Goal: Task Accomplishment & Management: Use online tool/utility

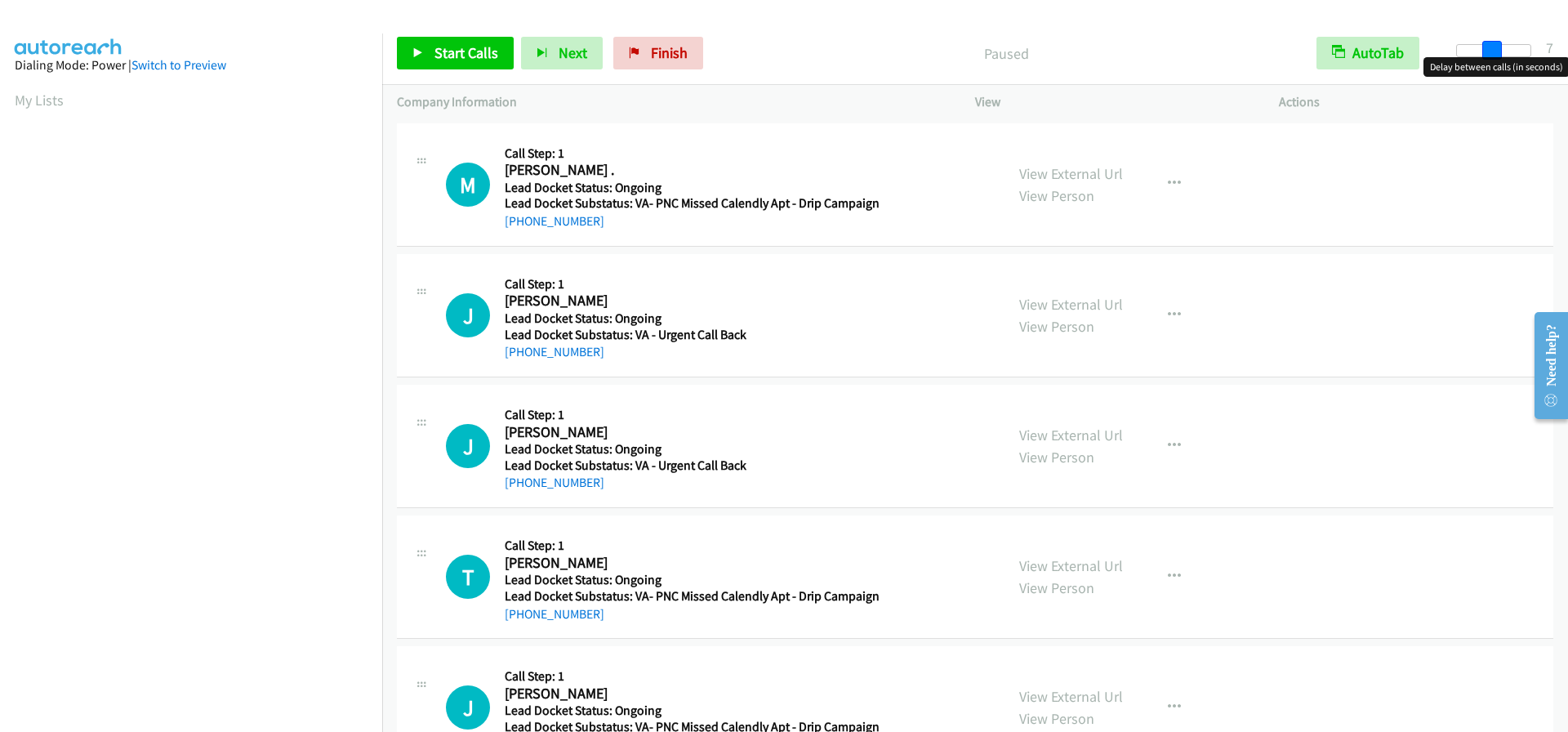
drag, startPoint x: 1460, startPoint y: 54, endPoint x: 1493, endPoint y: 58, distance: 33.2
click at [1493, 58] on body "Start Calls Pause Next Finish Paused AutoTab AutoTab 7 Company Information Info…" at bounding box center [784, 39] width 1568 height 78
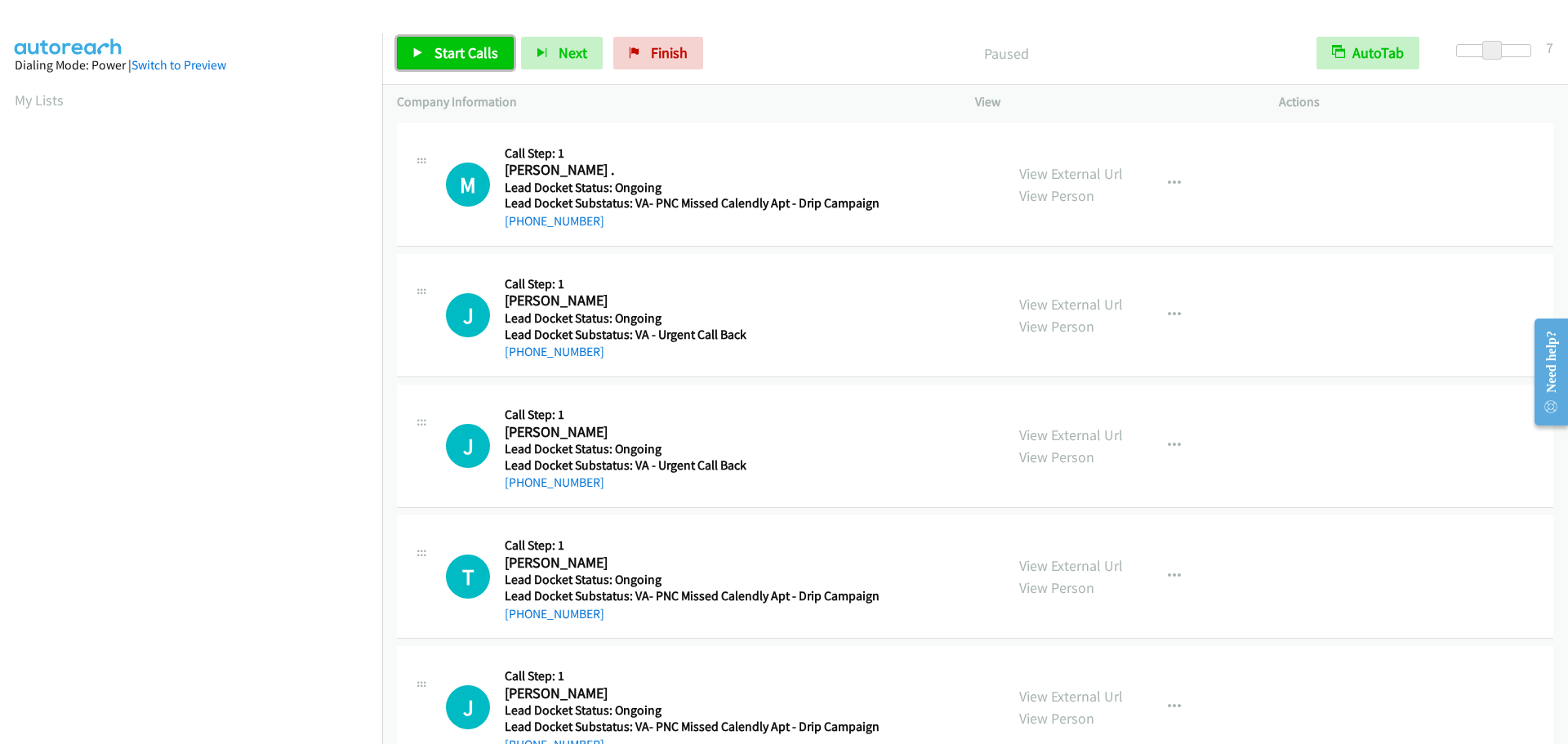
click at [477, 54] on span "Start Calls" at bounding box center [466, 52] width 64 height 19
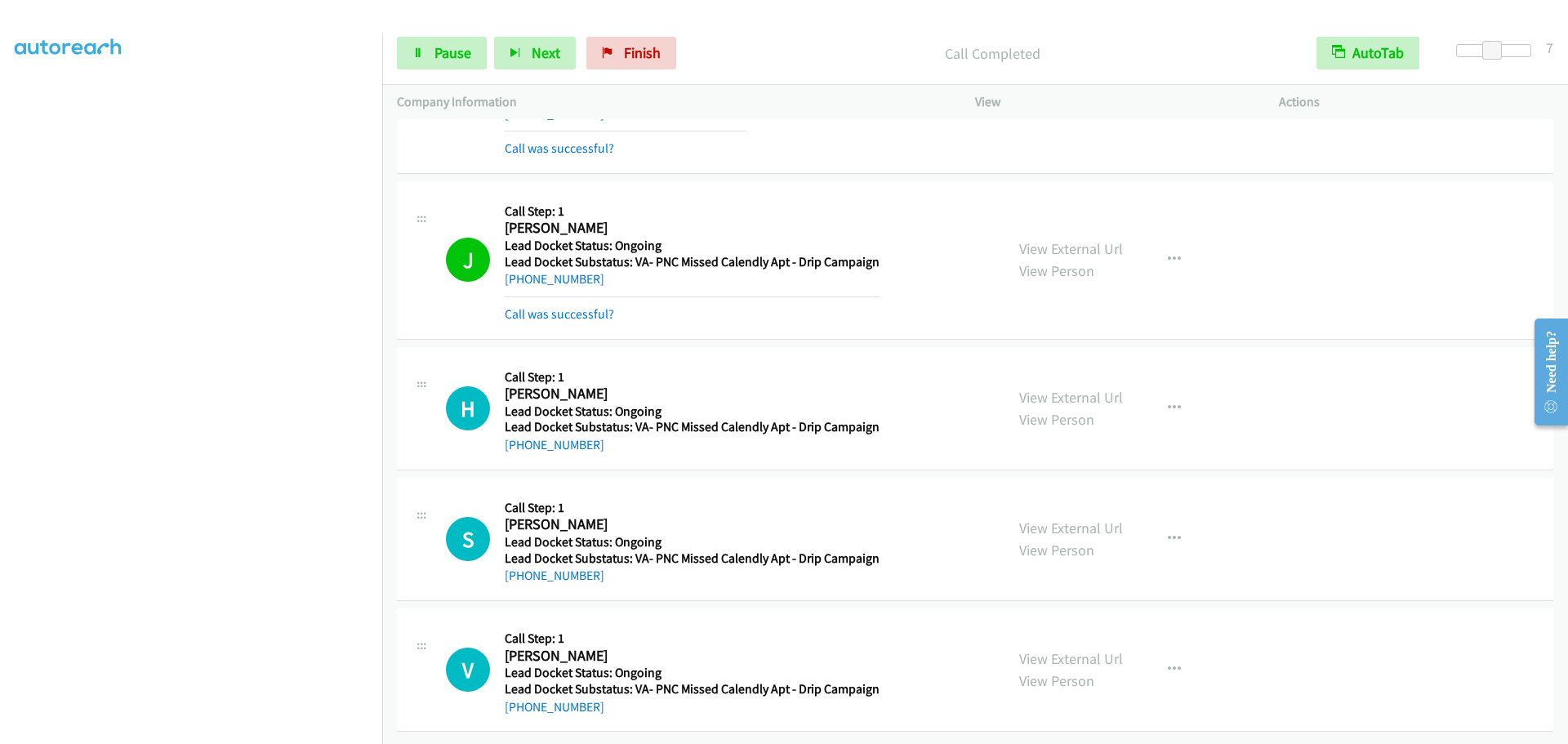
scroll to position [3267, 0]
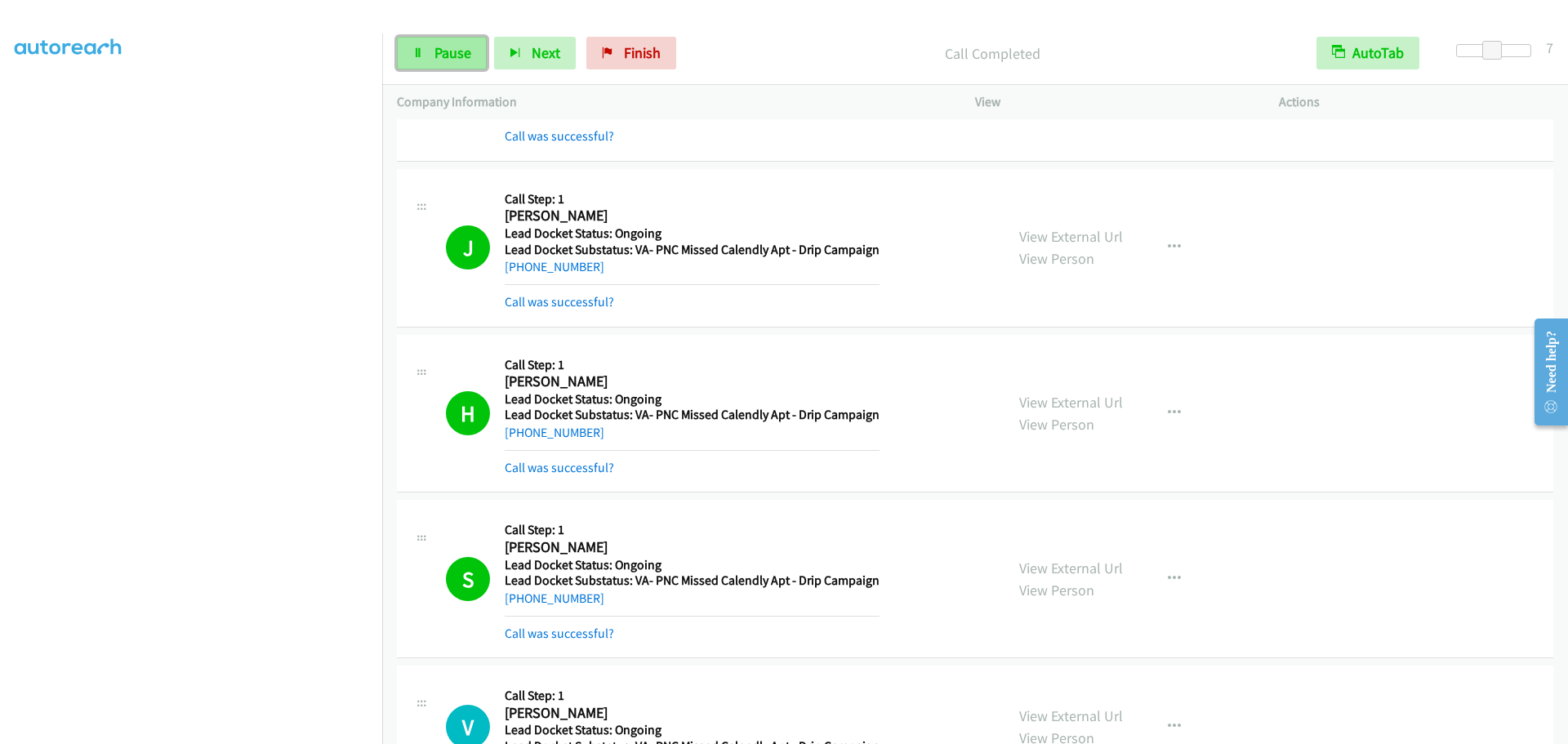
click at [454, 50] on span "Pause" at bounding box center [453, 52] width 37 height 19
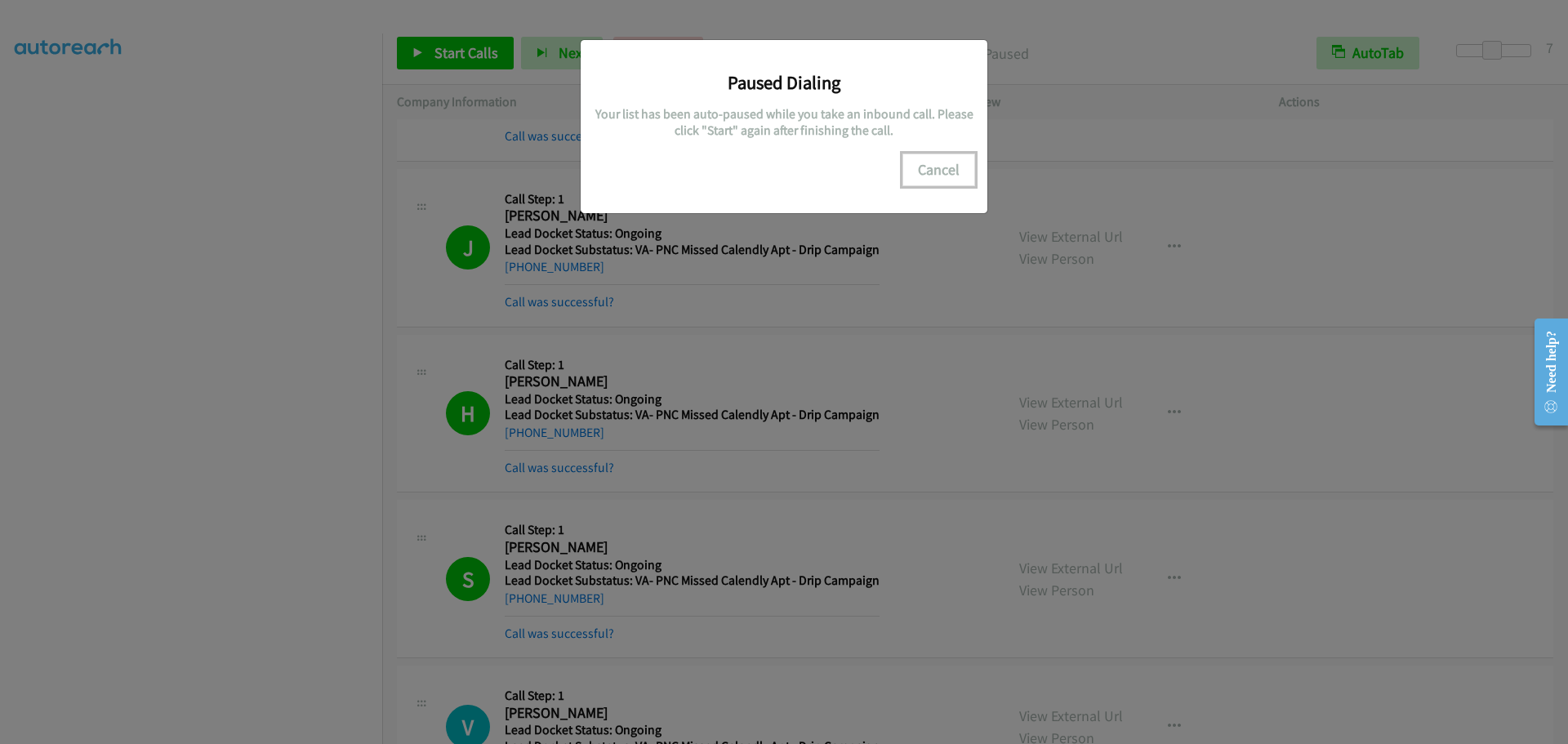
click at [923, 167] on button "Cancel" at bounding box center [939, 170] width 73 height 32
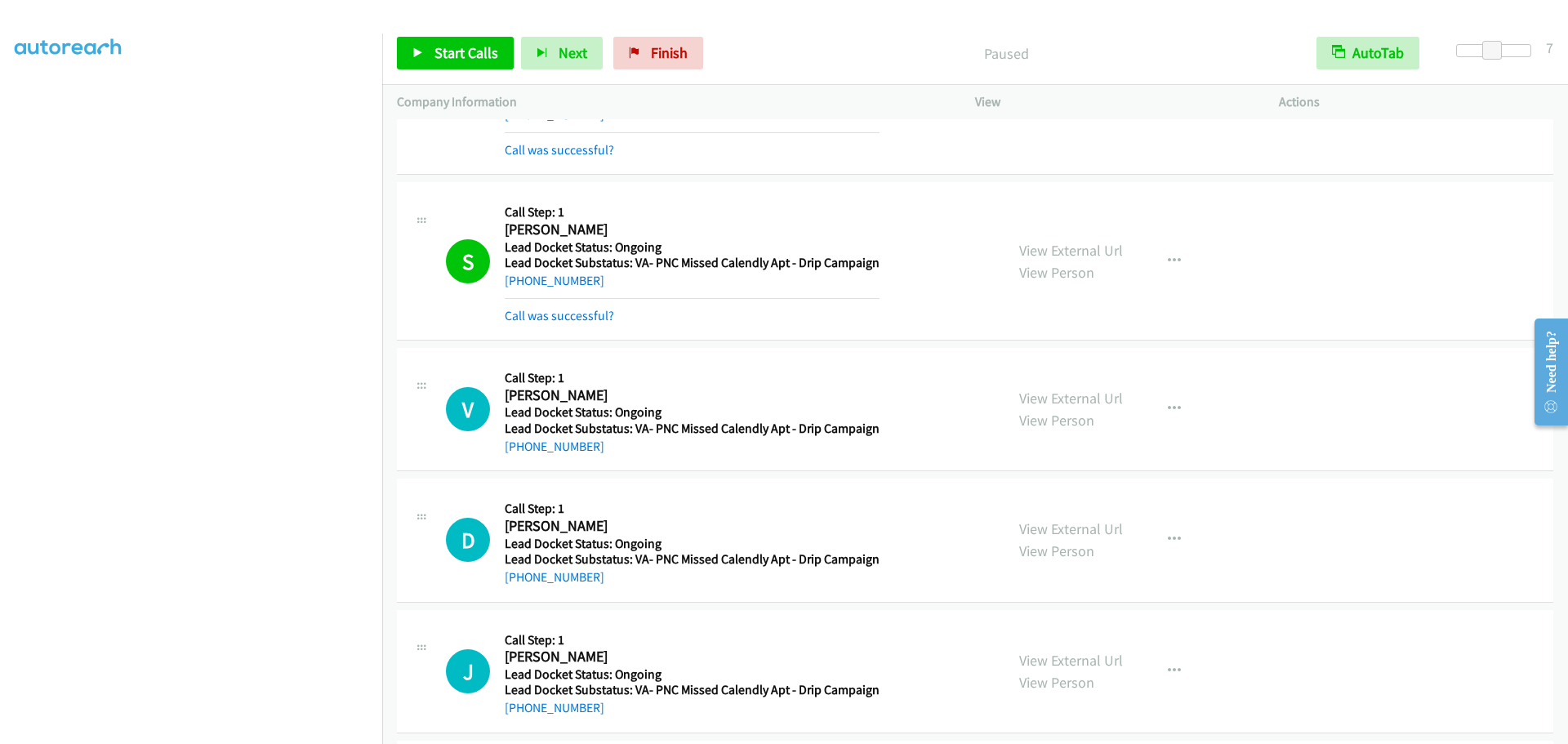
scroll to position [3594, 0]
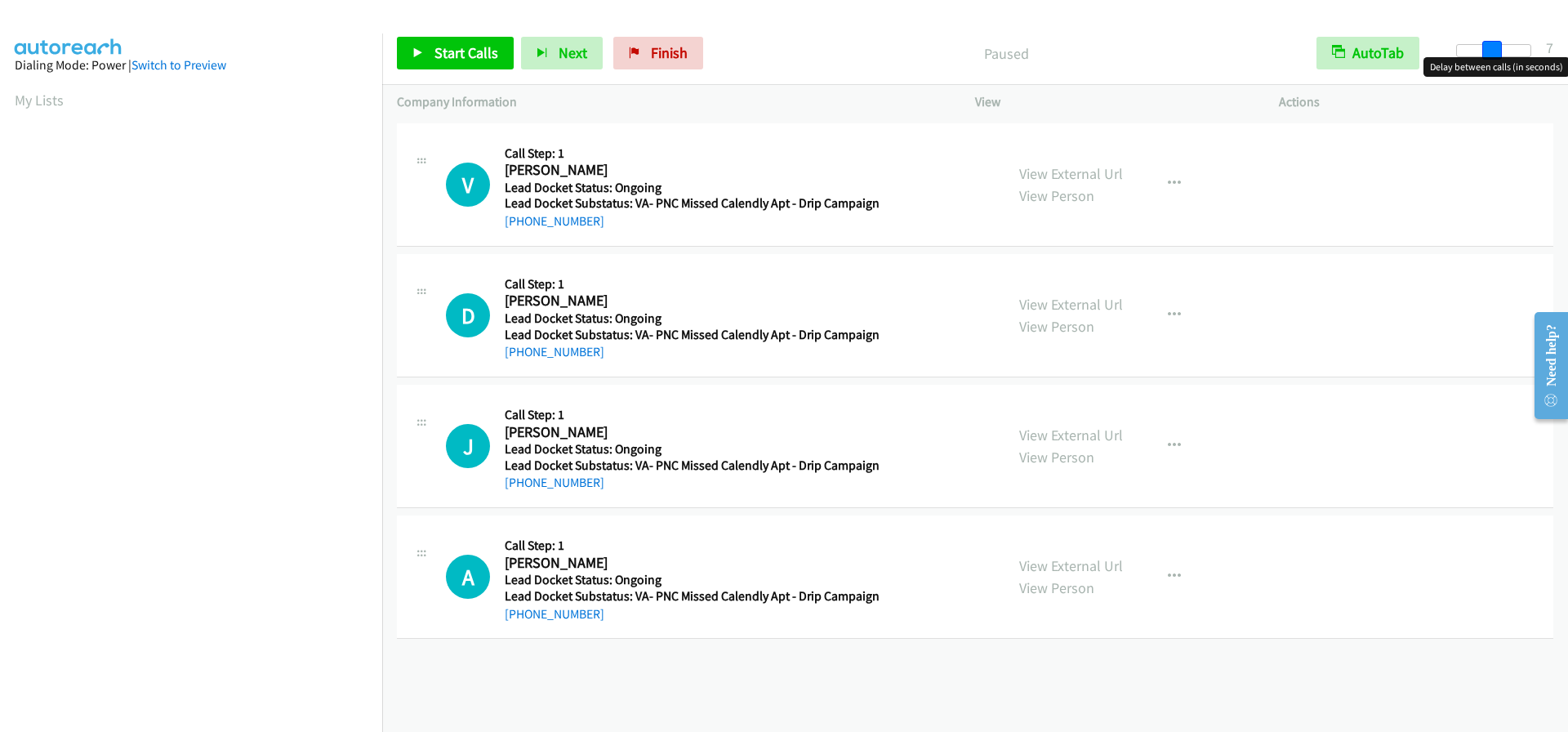
drag, startPoint x: 1458, startPoint y: 44, endPoint x: 1494, endPoint y: 63, distance: 40.7
click at [1494, 63] on body "Start Calls Pause Next Finish Paused AutoTab AutoTab 7 Company Information Info…" at bounding box center [784, 39] width 1568 height 78
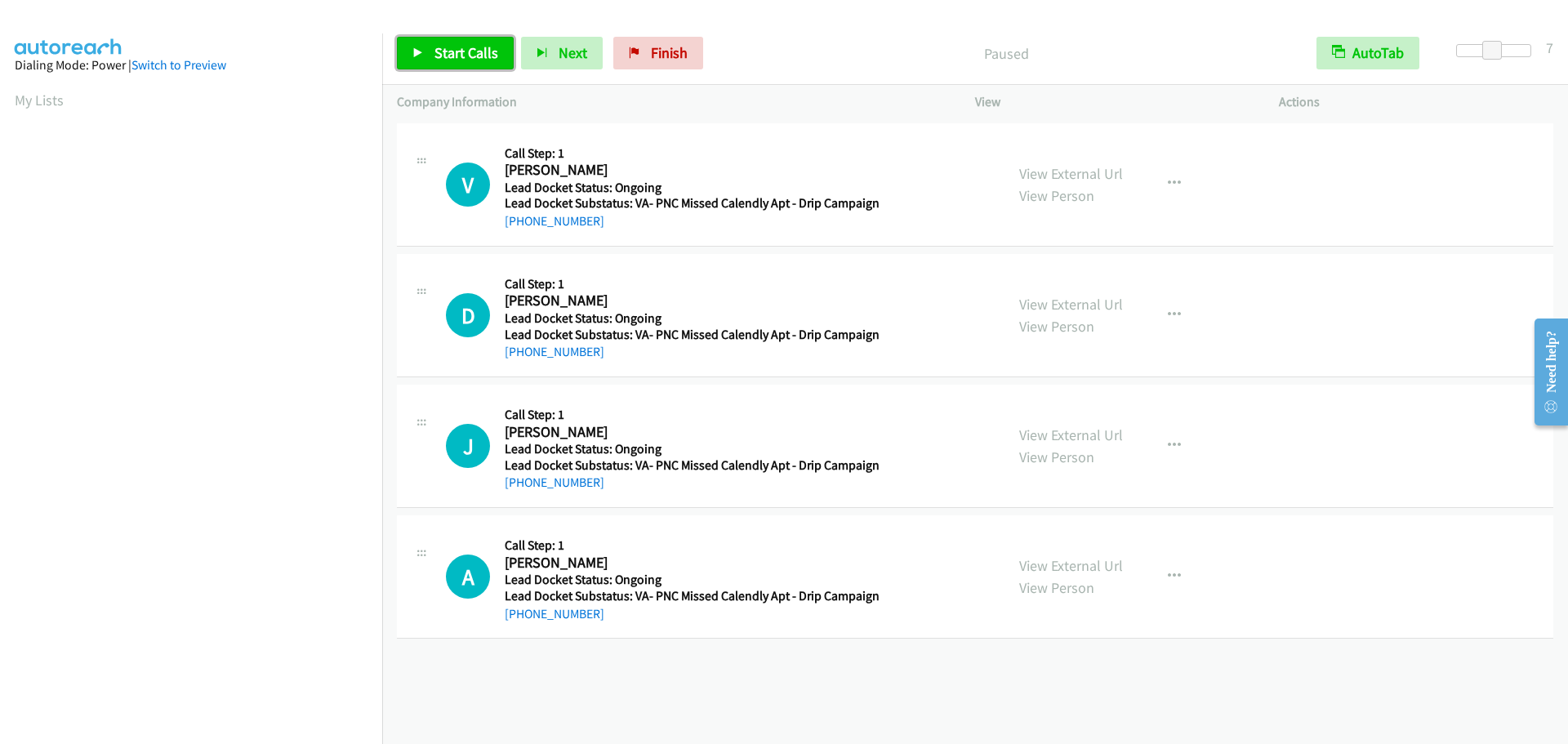
click at [441, 61] on span "Start Calls" at bounding box center [466, 52] width 64 height 19
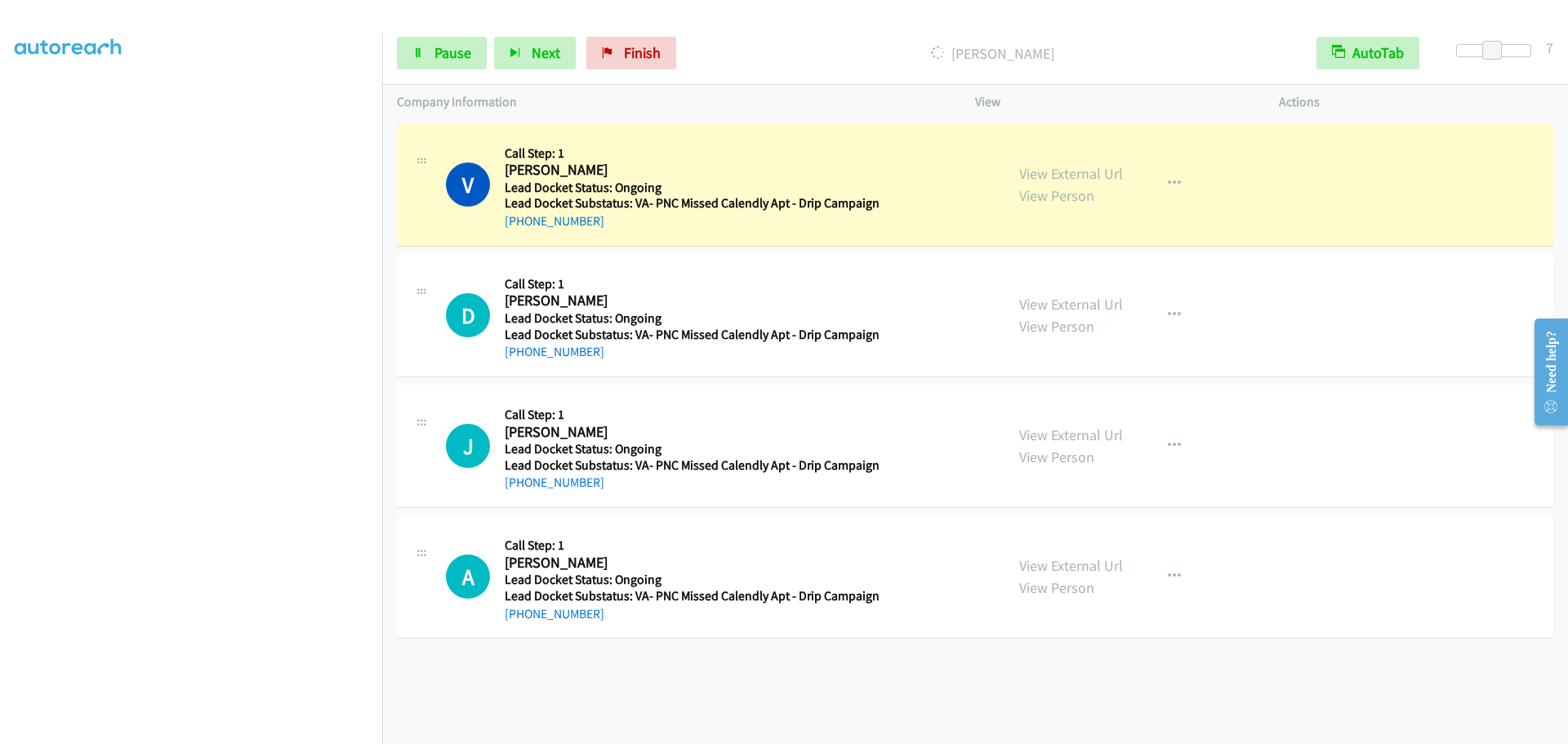
scroll to position [171, 0]
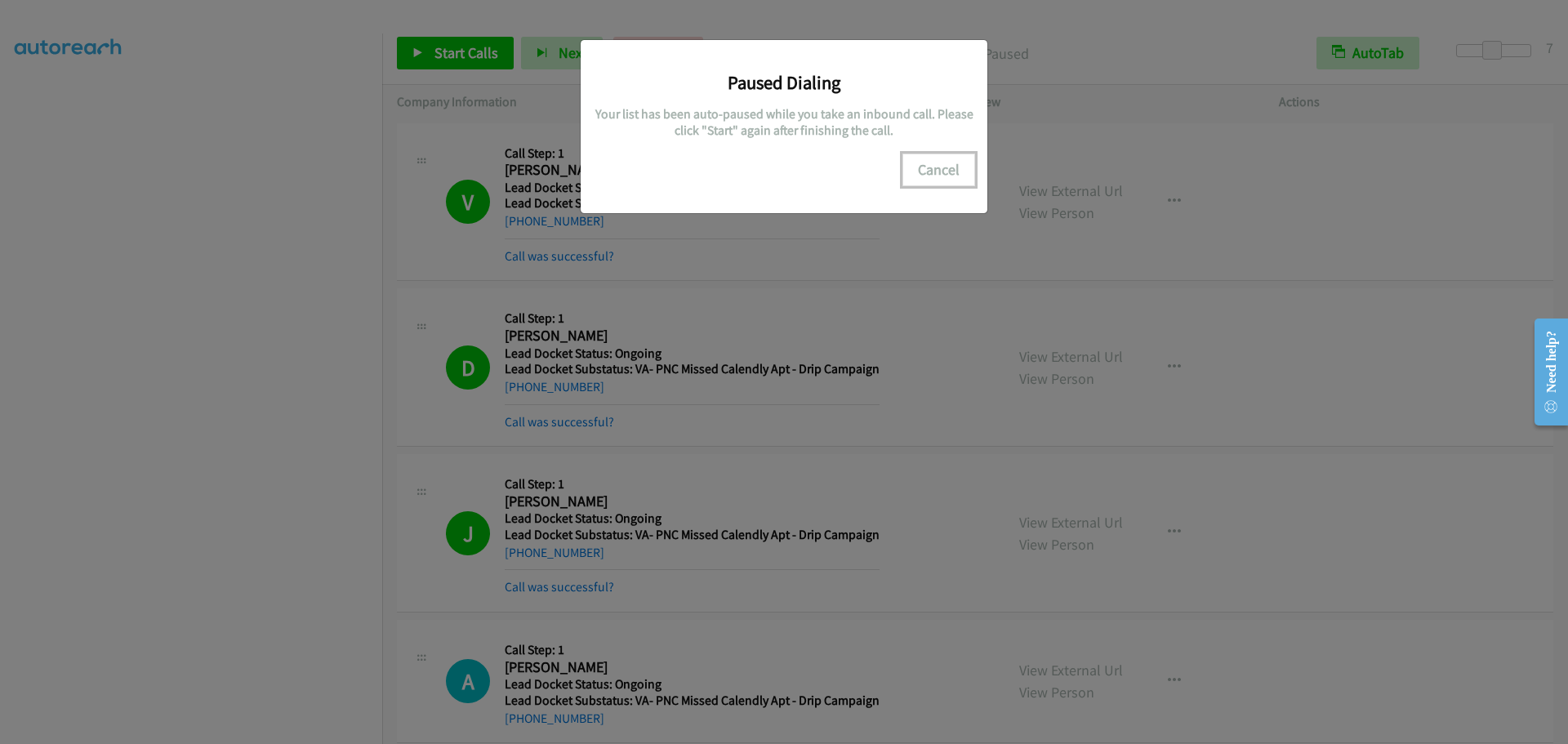
click at [937, 170] on button "Cancel" at bounding box center [939, 170] width 73 height 32
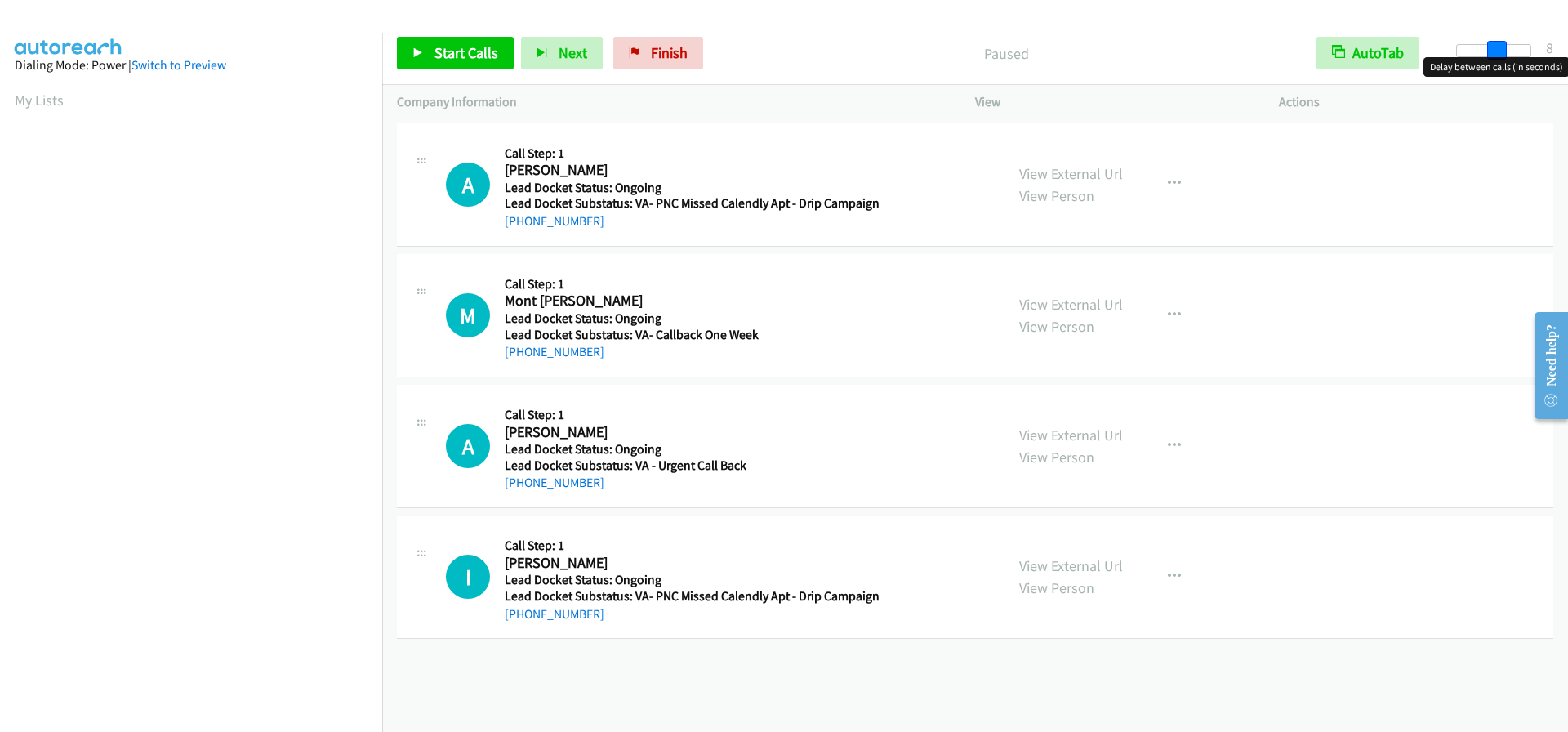
drag, startPoint x: 1451, startPoint y: 51, endPoint x: 1488, endPoint y: 64, distance: 39.2
click at [1488, 64] on body "Start Calls Pause Next Finish Paused AutoTab AutoTab 8 Company Information Info…" at bounding box center [784, 39] width 1568 height 78
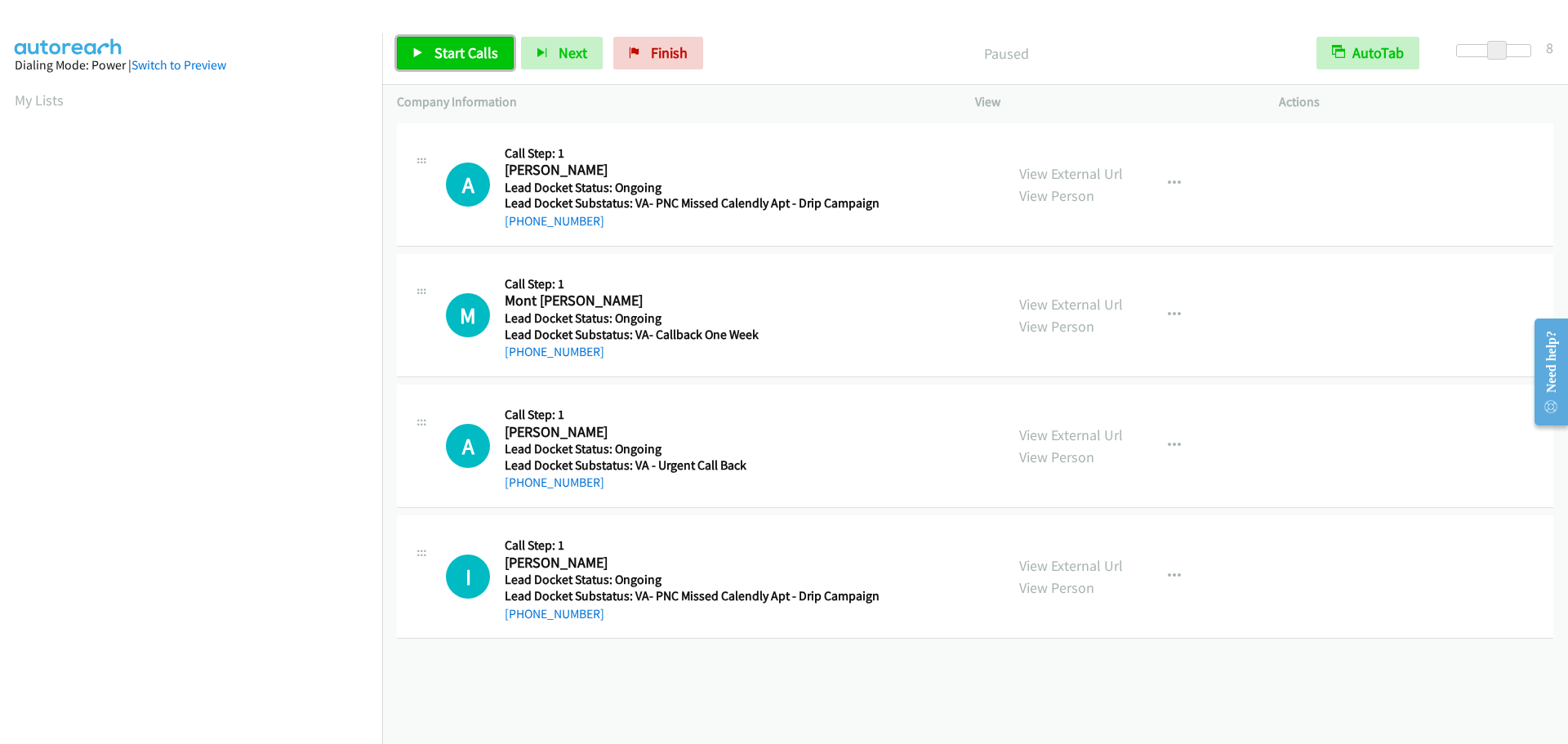
click at [436, 56] on span "Start Calls" at bounding box center [466, 52] width 64 height 19
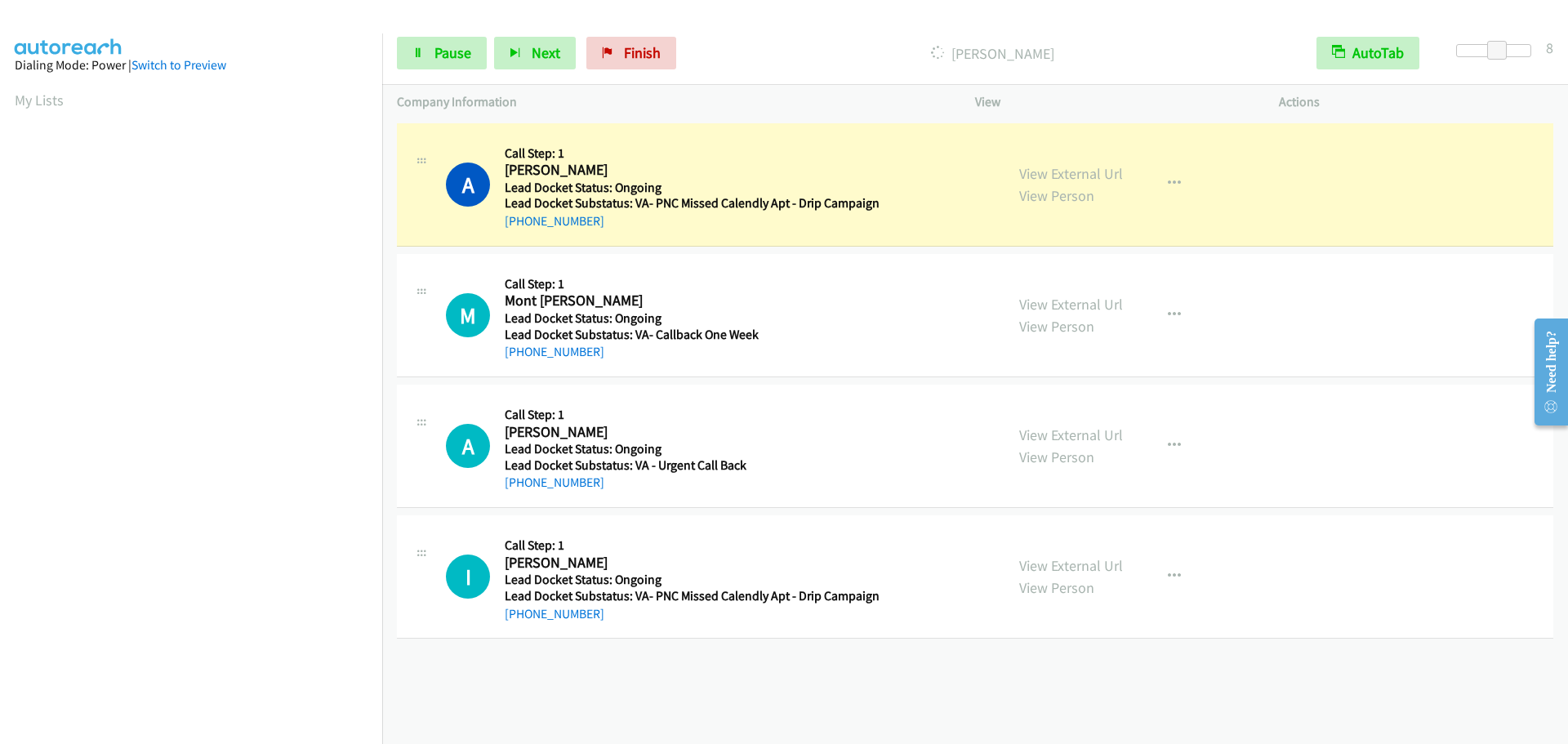
scroll to position [172, 0]
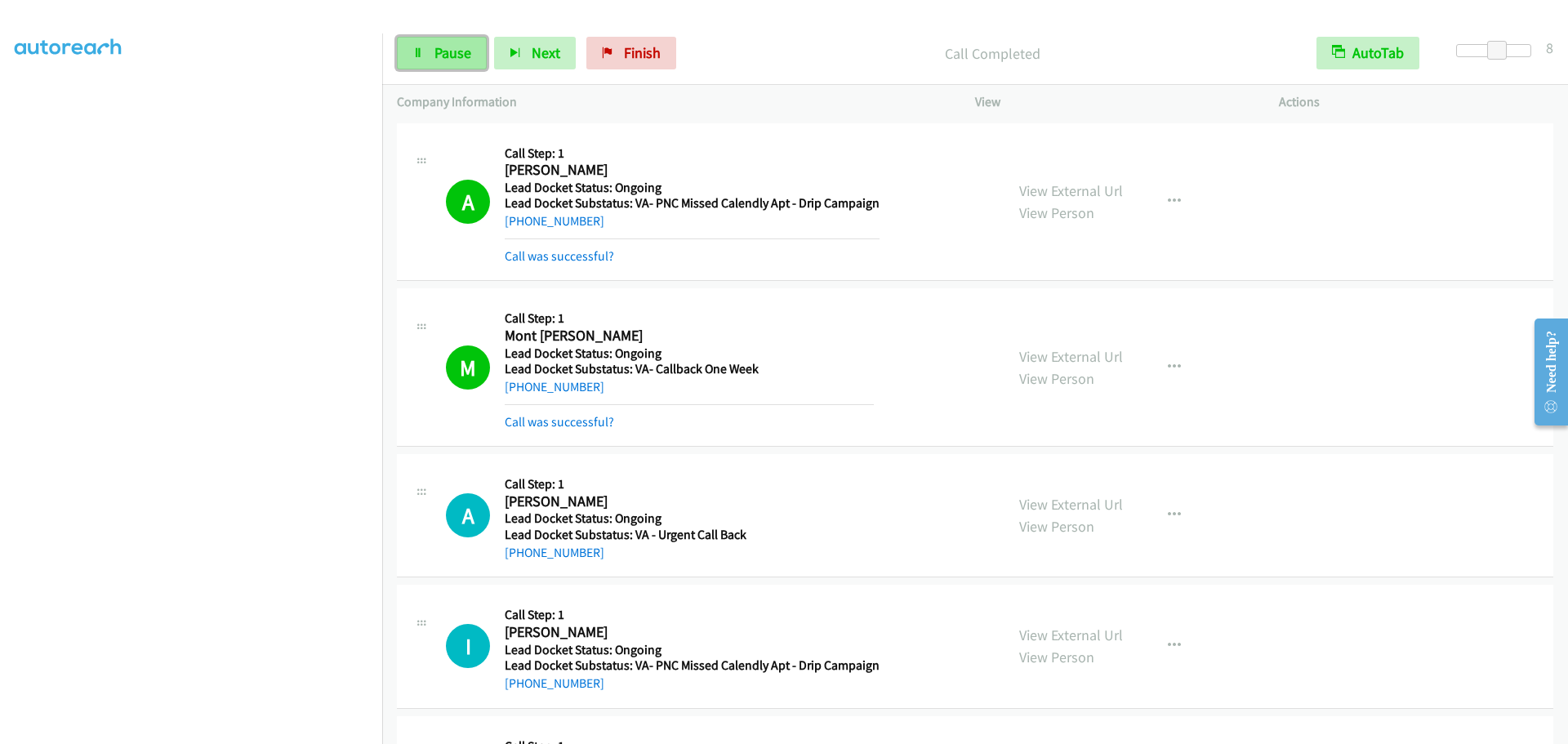
click at [430, 41] on link "Pause" at bounding box center [442, 53] width 90 height 32
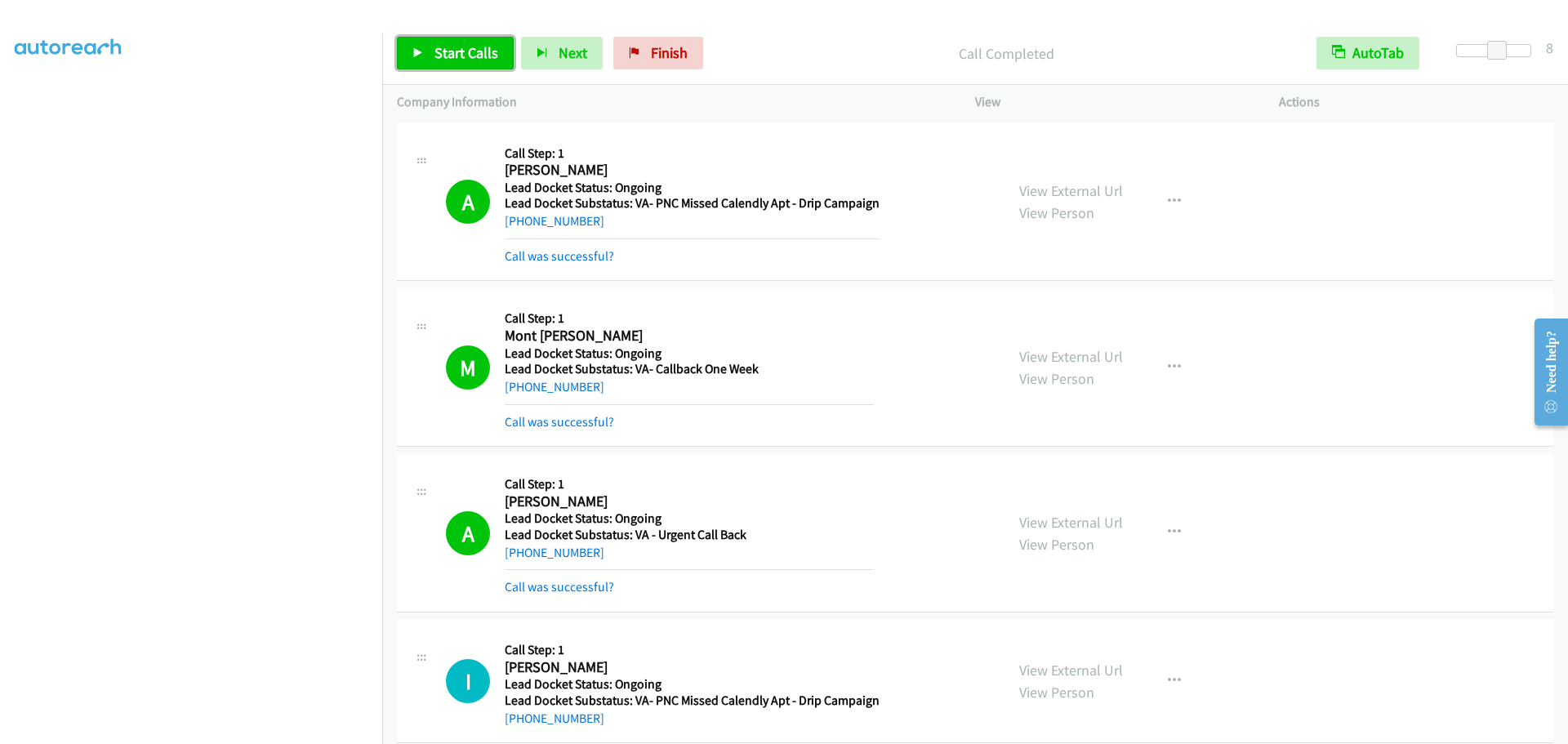
click at [419, 63] on link "Start Calls" at bounding box center [455, 53] width 117 height 32
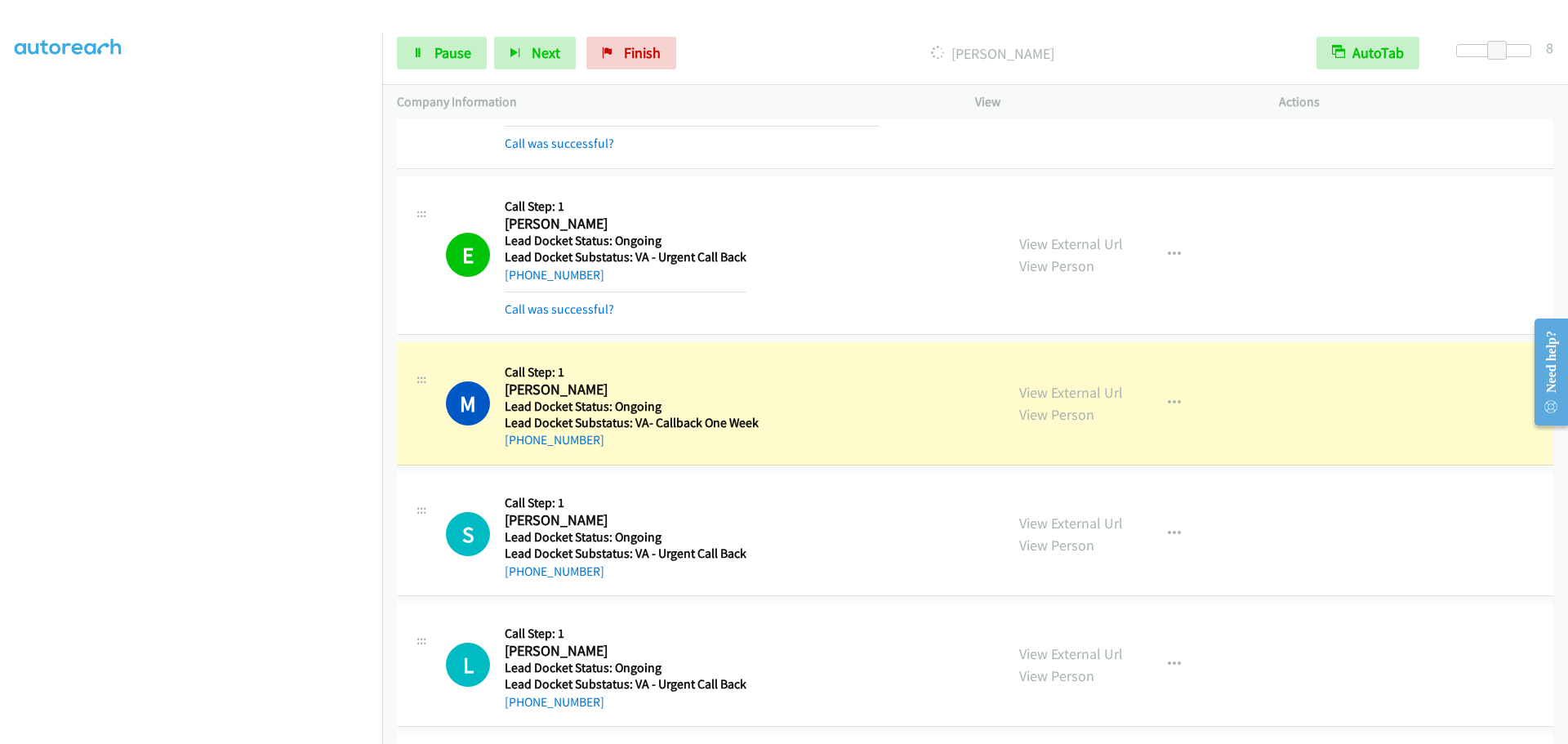
scroll to position [1410, 0]
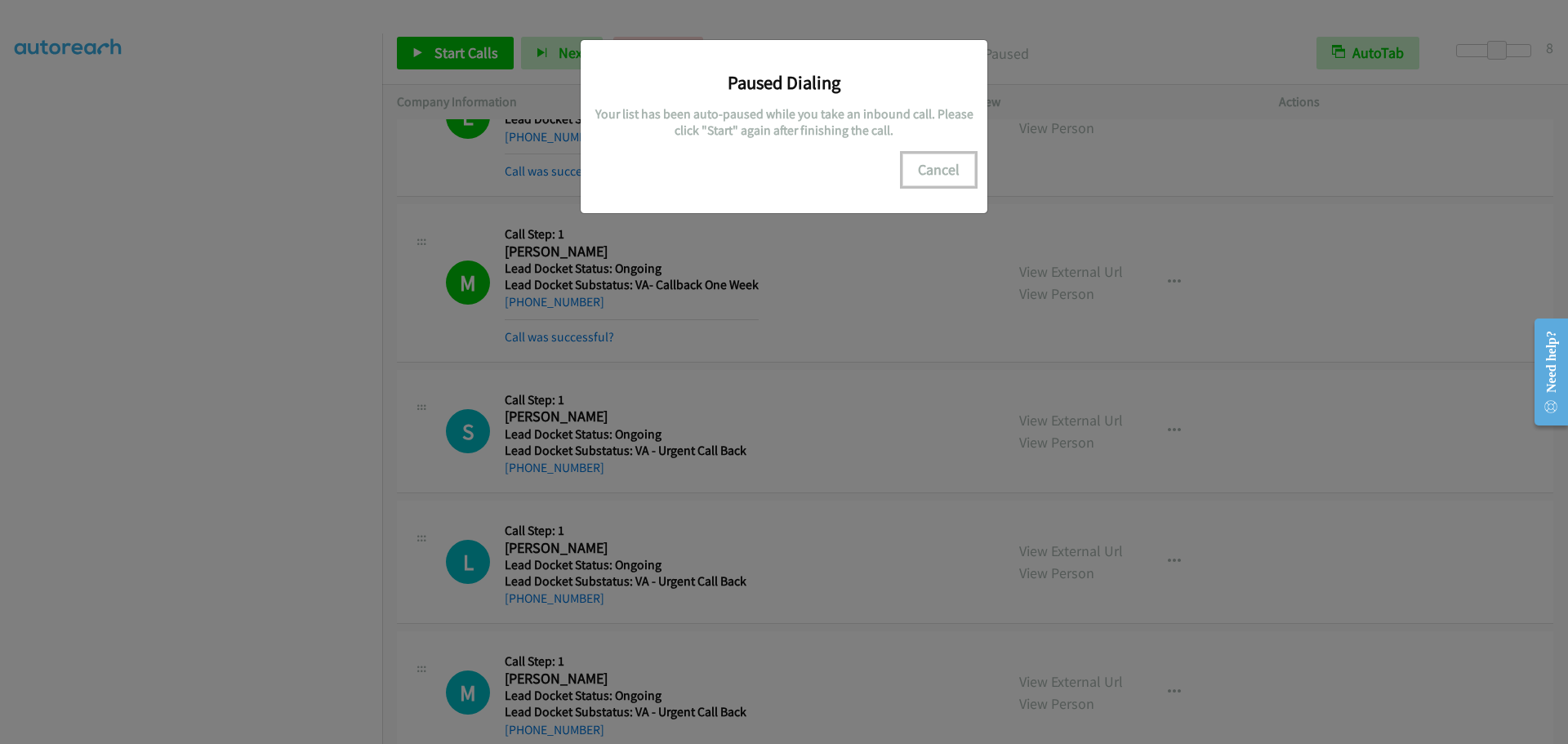
click at [950, 169] on button "Cancel" at bounding box center [939, 170] width 73 height 32
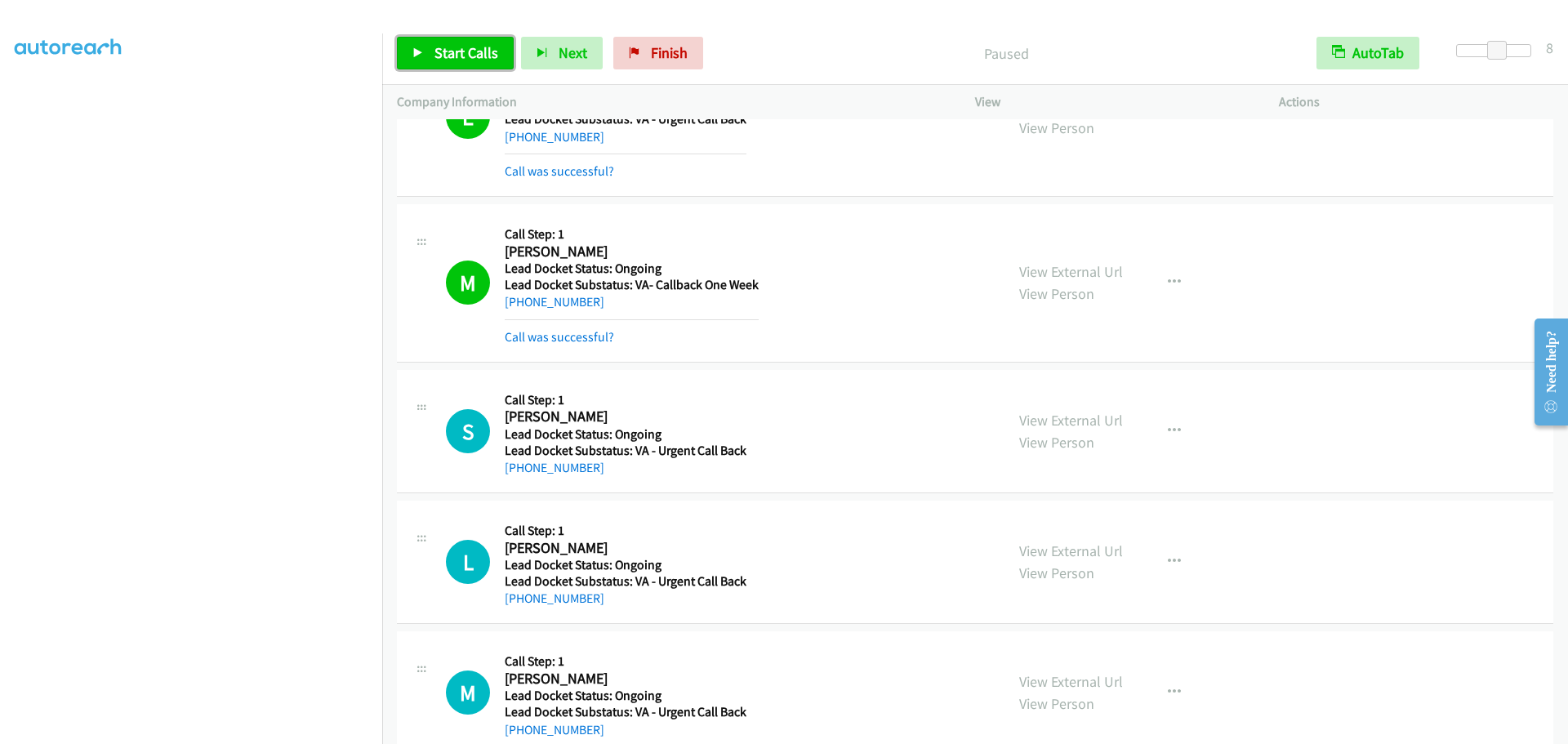
click at [487, 68] on link "Start Calls" at bounding box center [455, 53] width 117 height 32
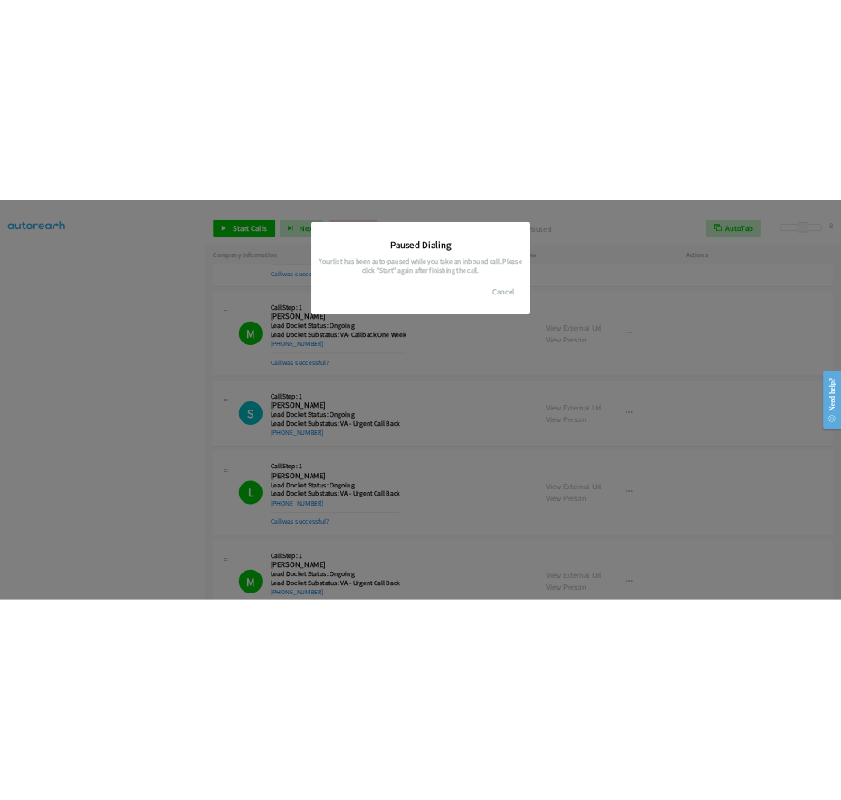
scroll to position [1762, 0]
